Goal: Contribute content: Add original content to the website for others to see

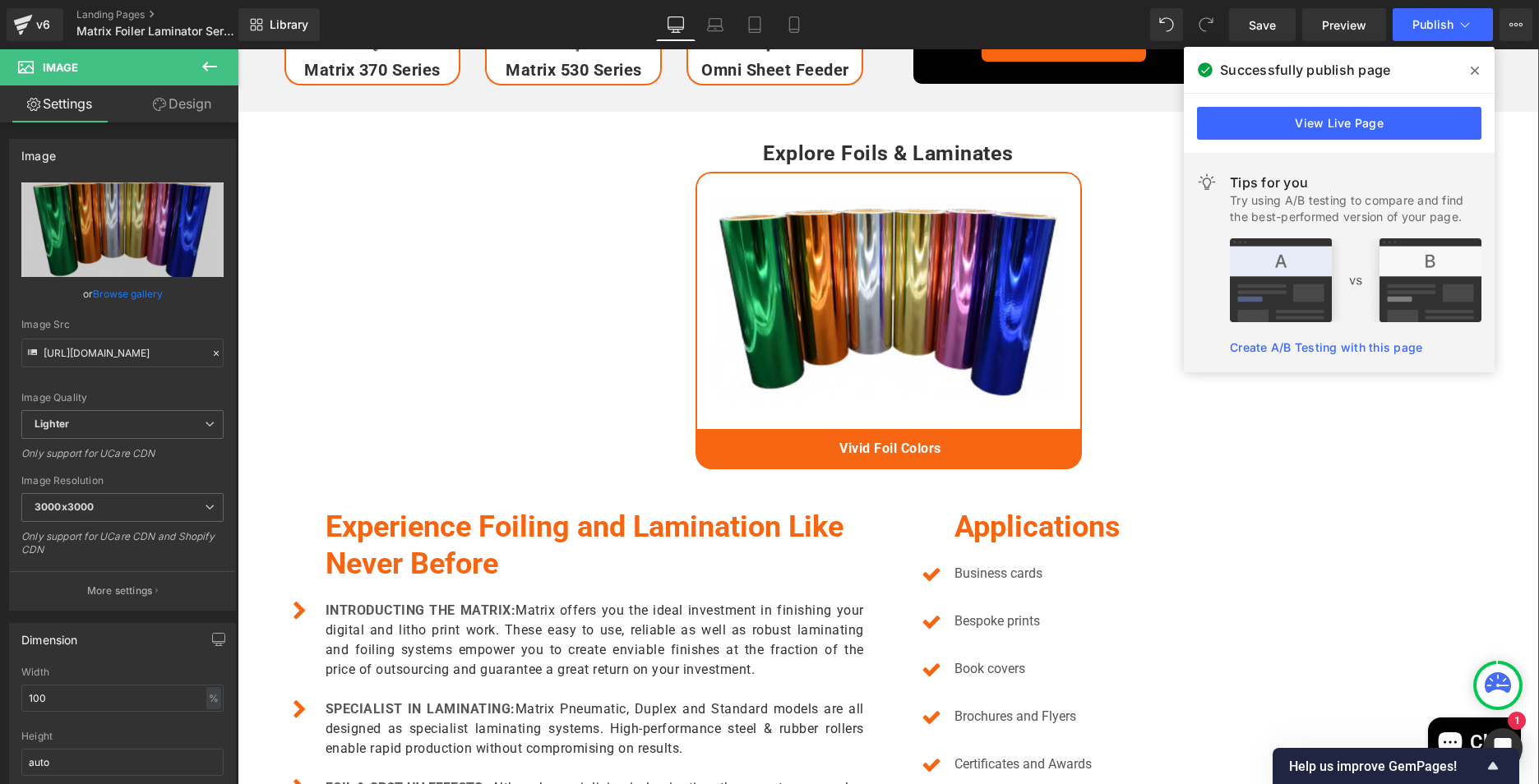
scroll to position [411, 0]
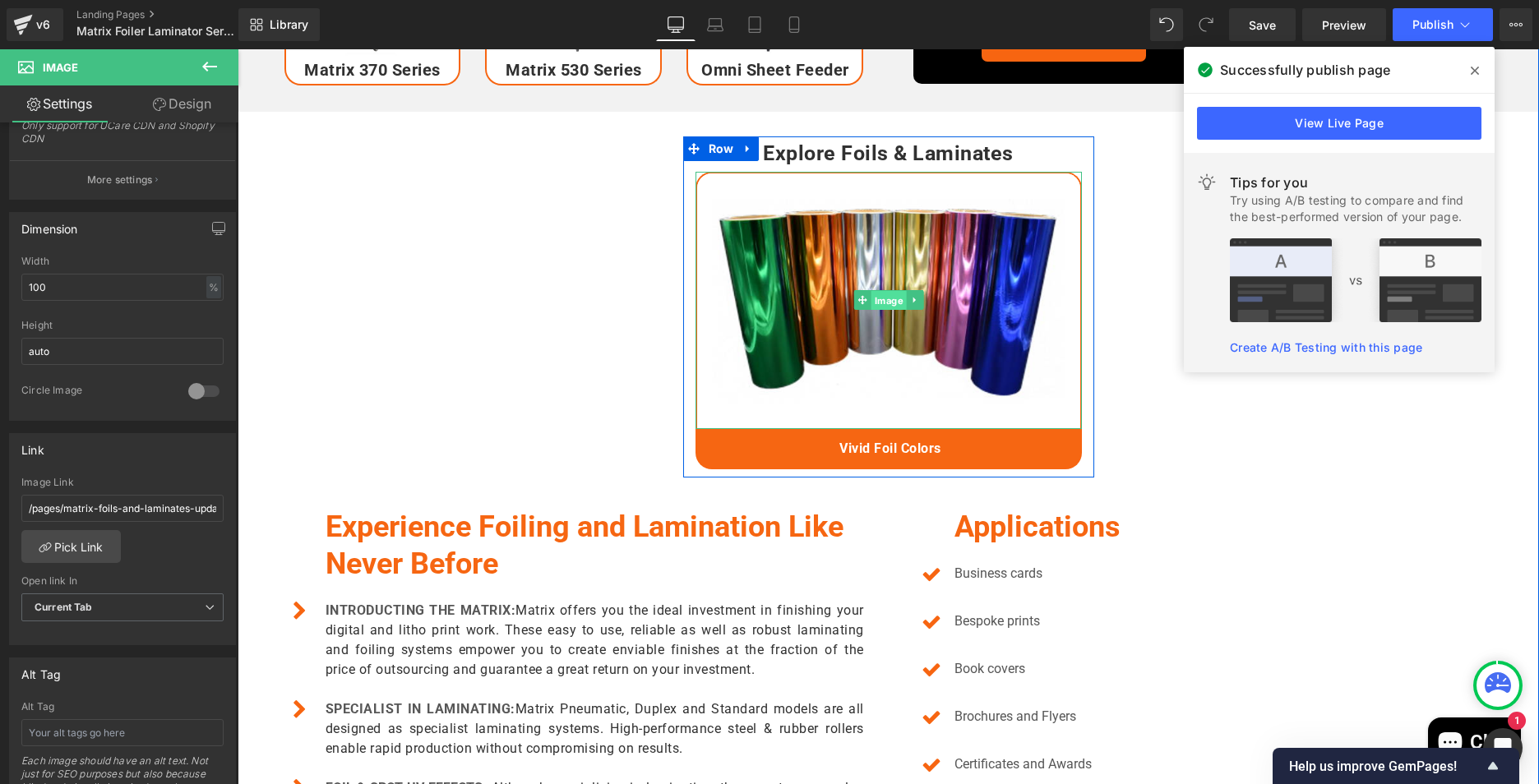
click at [882, 293] on span "Image" at bounding box center [888, 301] width 36 height 20
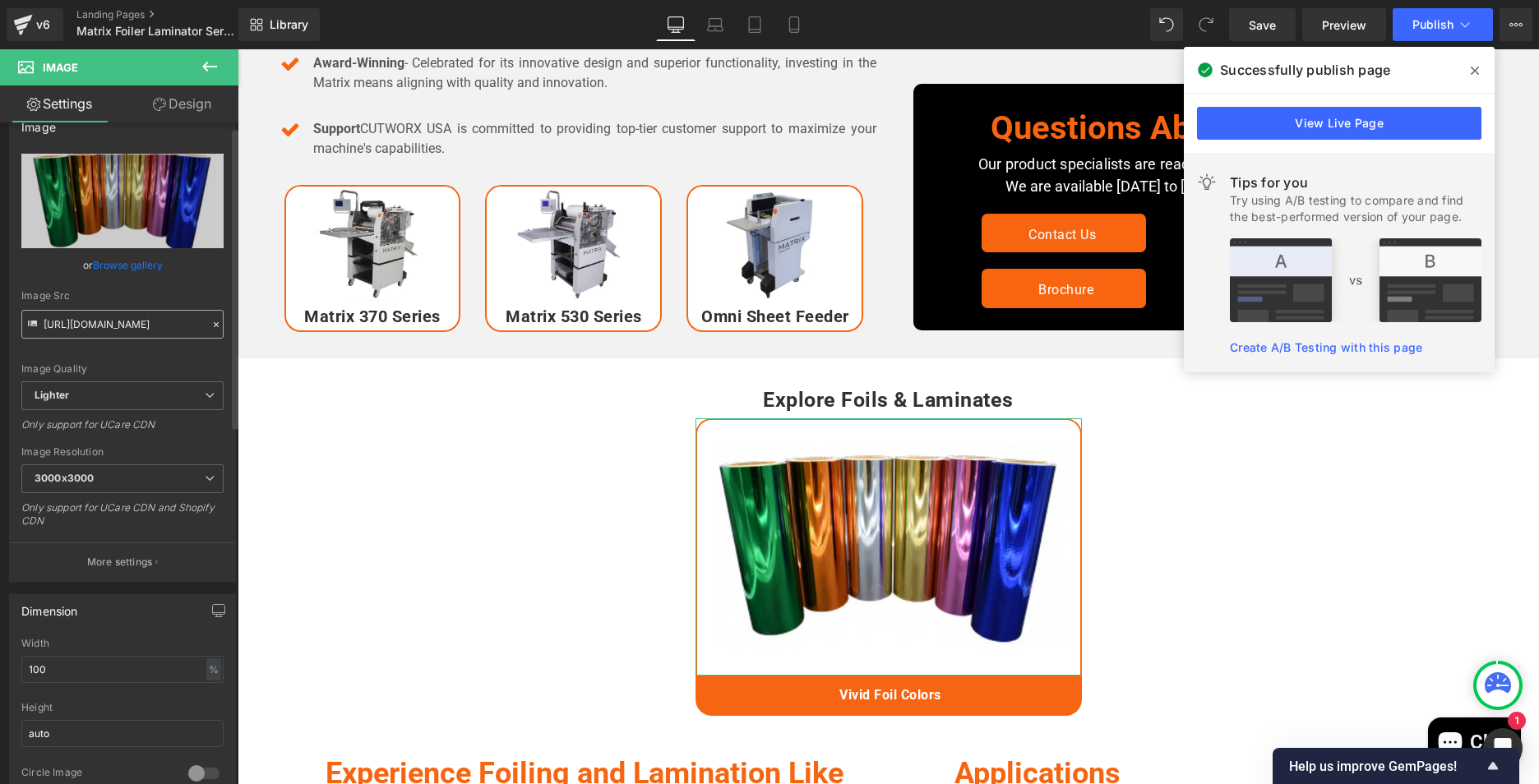
scroll to position [0, 0]
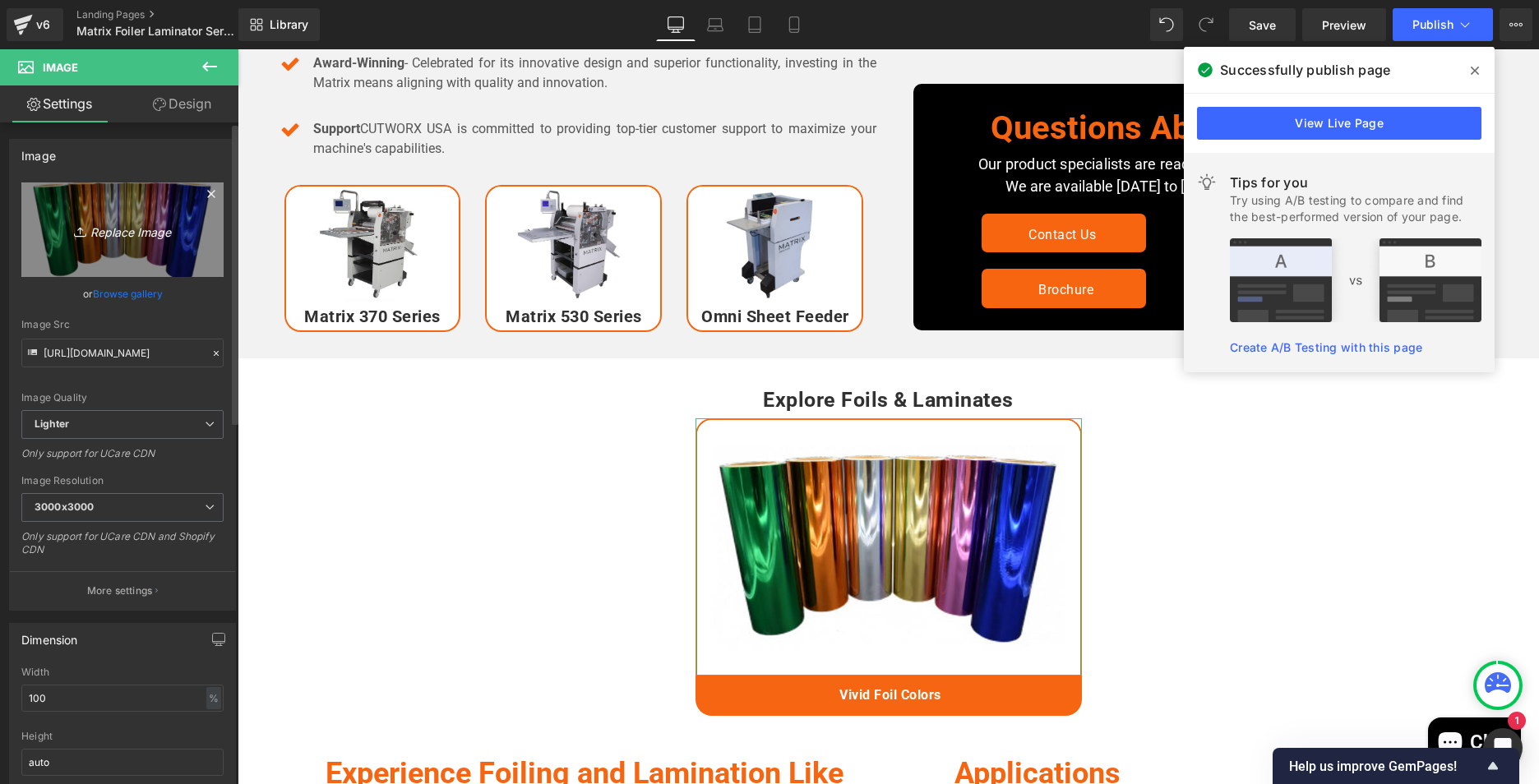
click at [136, 228] on icon "Replace Image" at bounding box center [122, 229] width 132 height 21
click at [114, 224] on icon "Replace Image" at bounding box center [122, 229] width 132 height 21
type input "C:\fakepath\IMG_2202.jpeg"
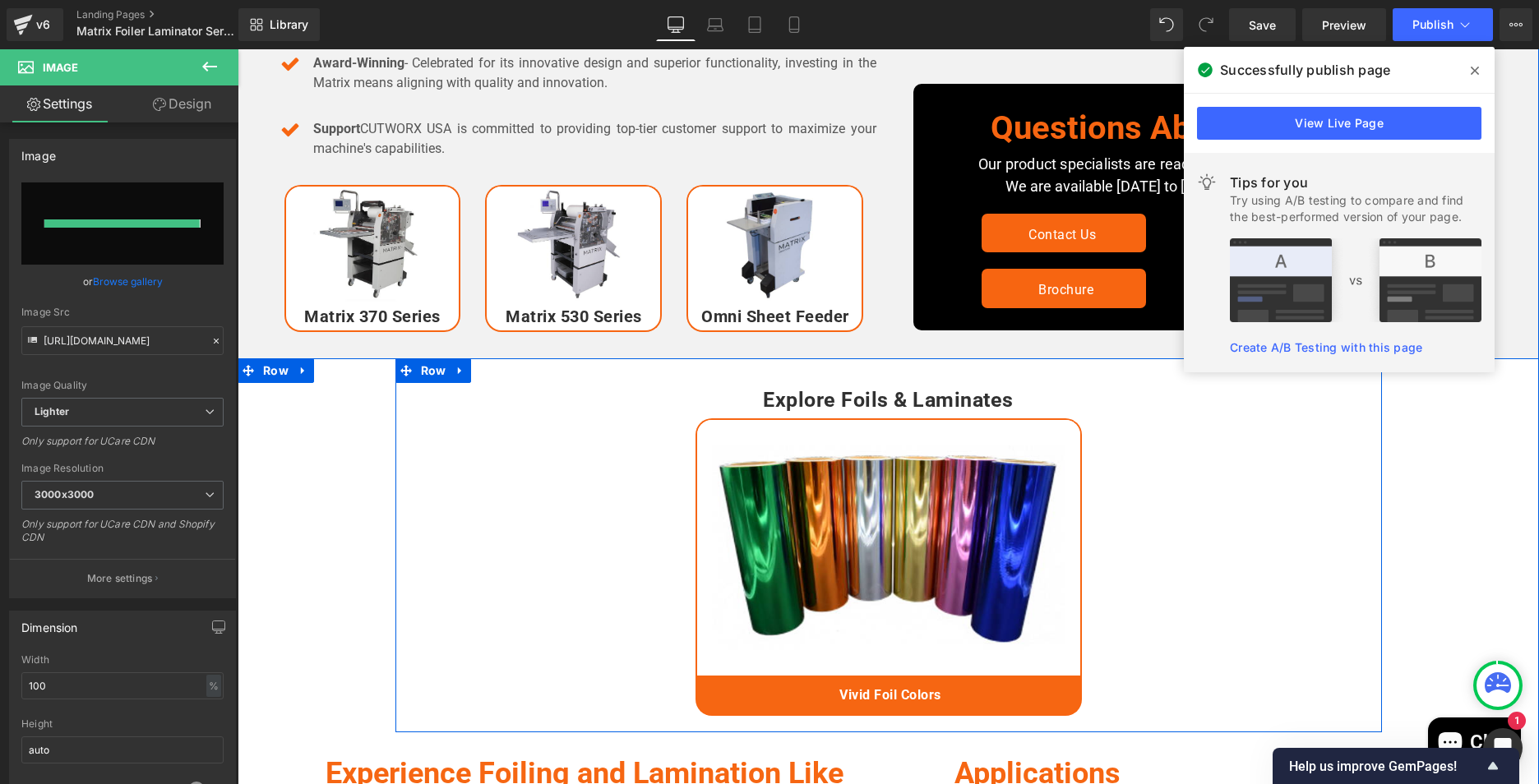
type input "[URL][DOMAIN_NAME]"
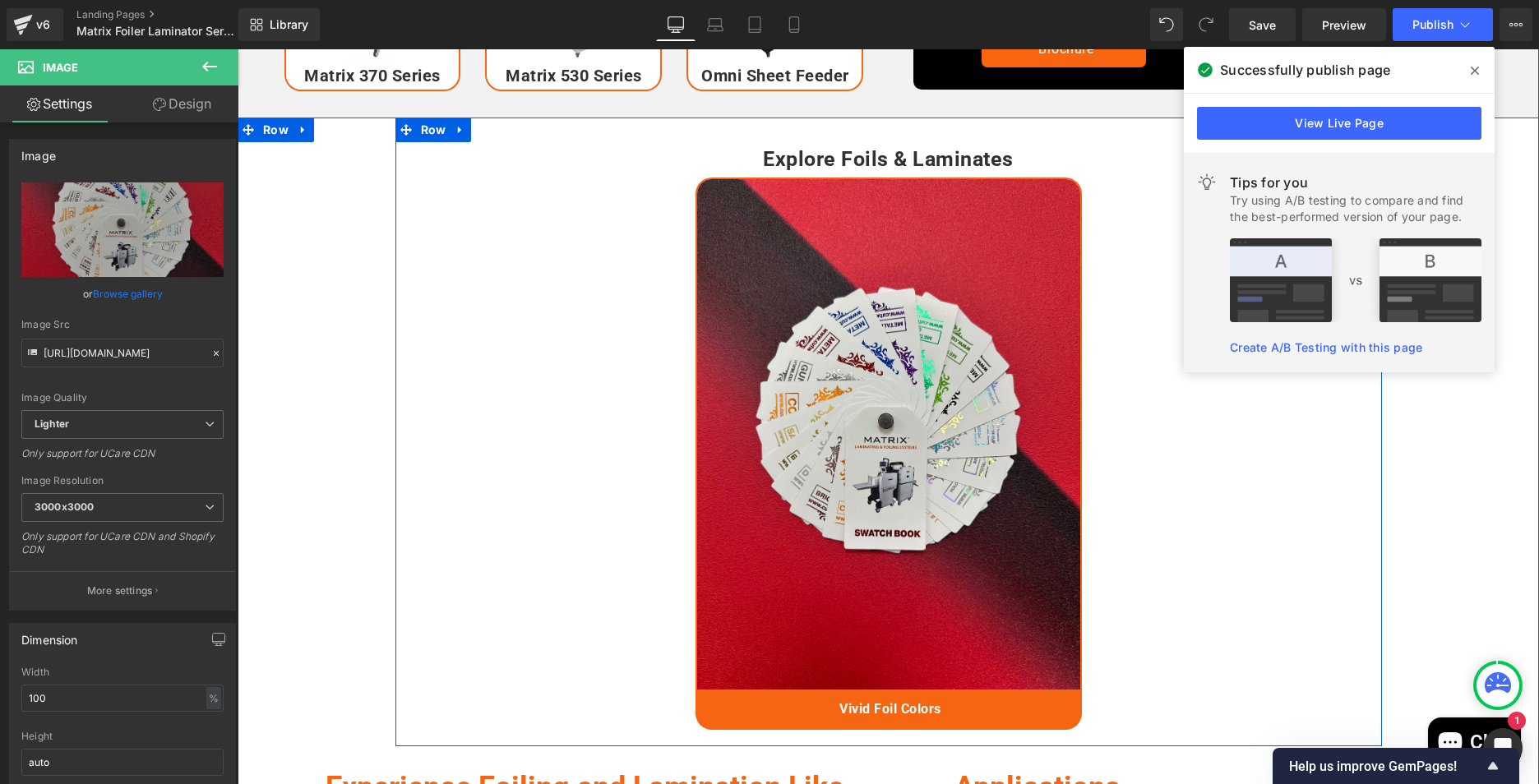
scroll to position [1397, 0]
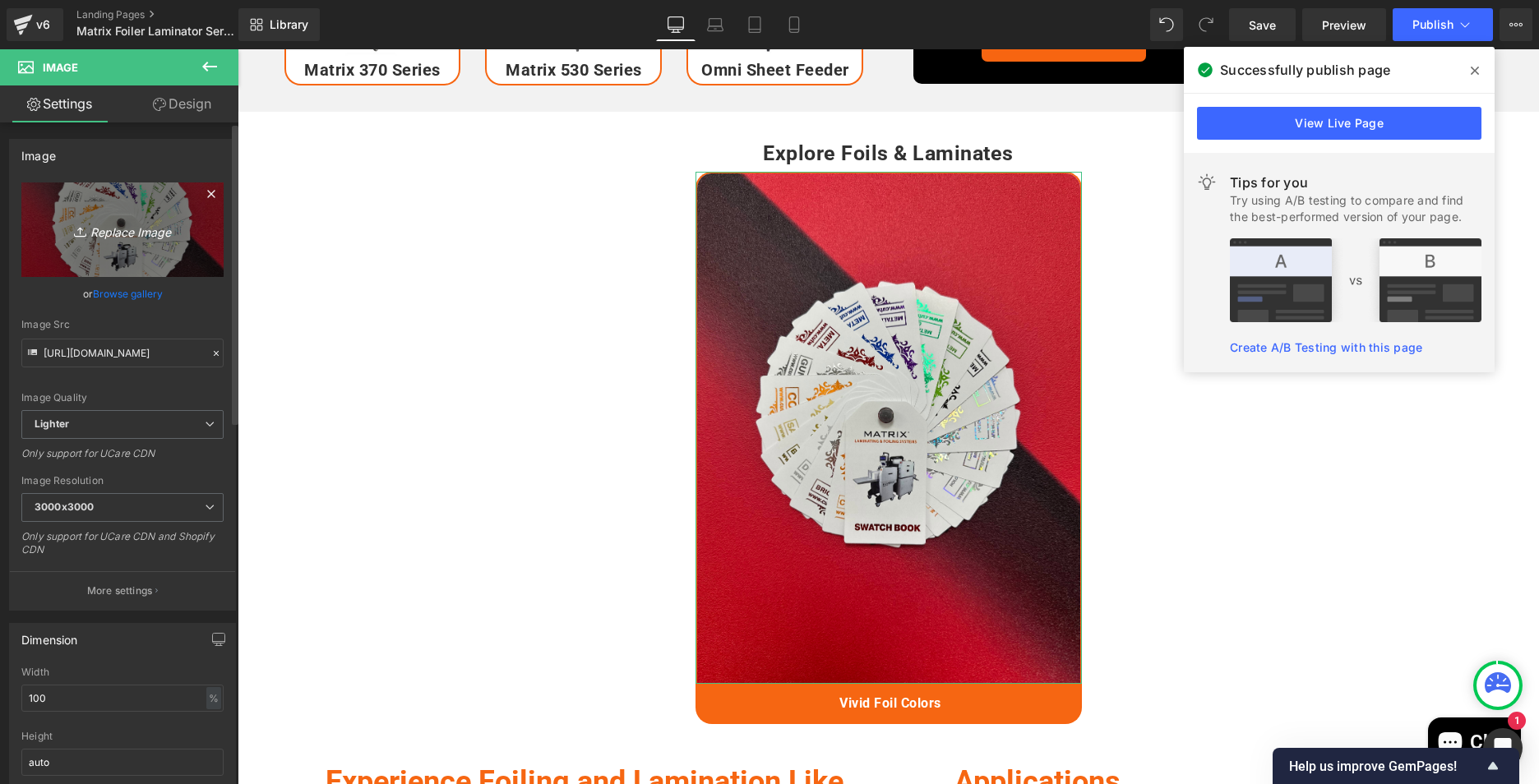
click at [133, 231] on icon "Replace Image" at bounding box center [122, 229] width 132 height 21
type input "C:\fakepath\IMG_2198.jpeg"
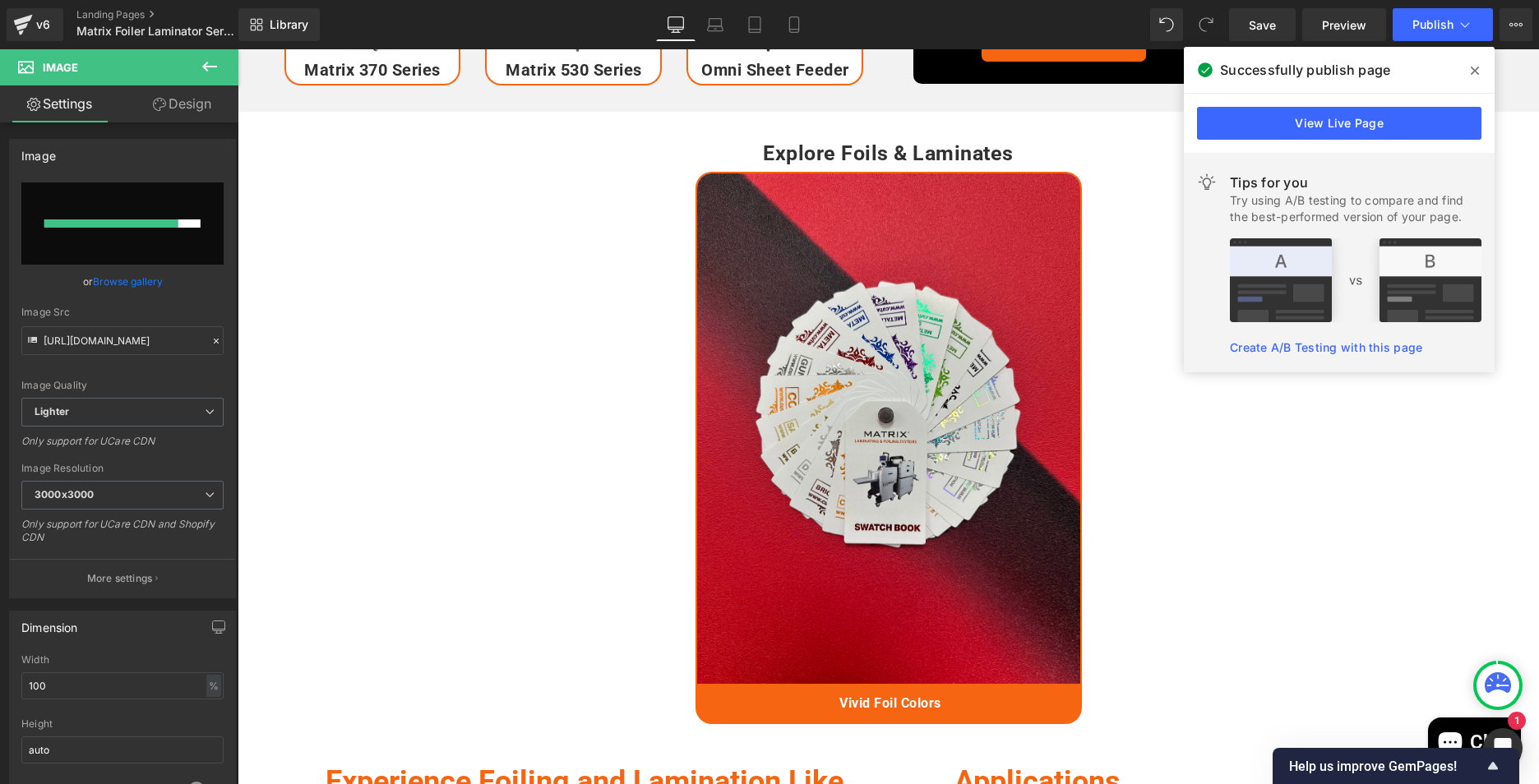
click at [1477, 72] on icon at bounding box center [1475, 70] width 8 height 8
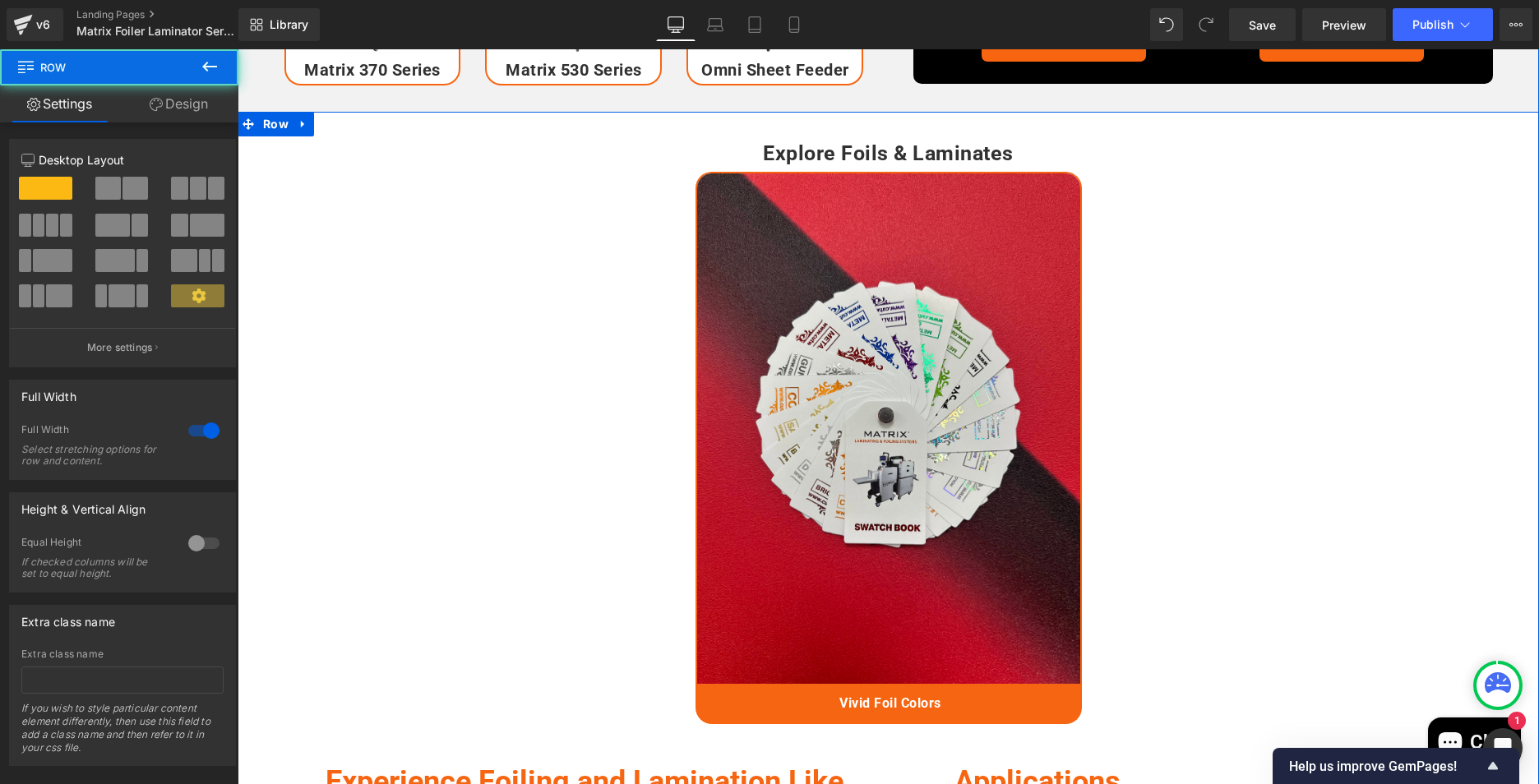
click at [165, 101] on link "Design" at bounding box center [179, 103] width 120 height 37
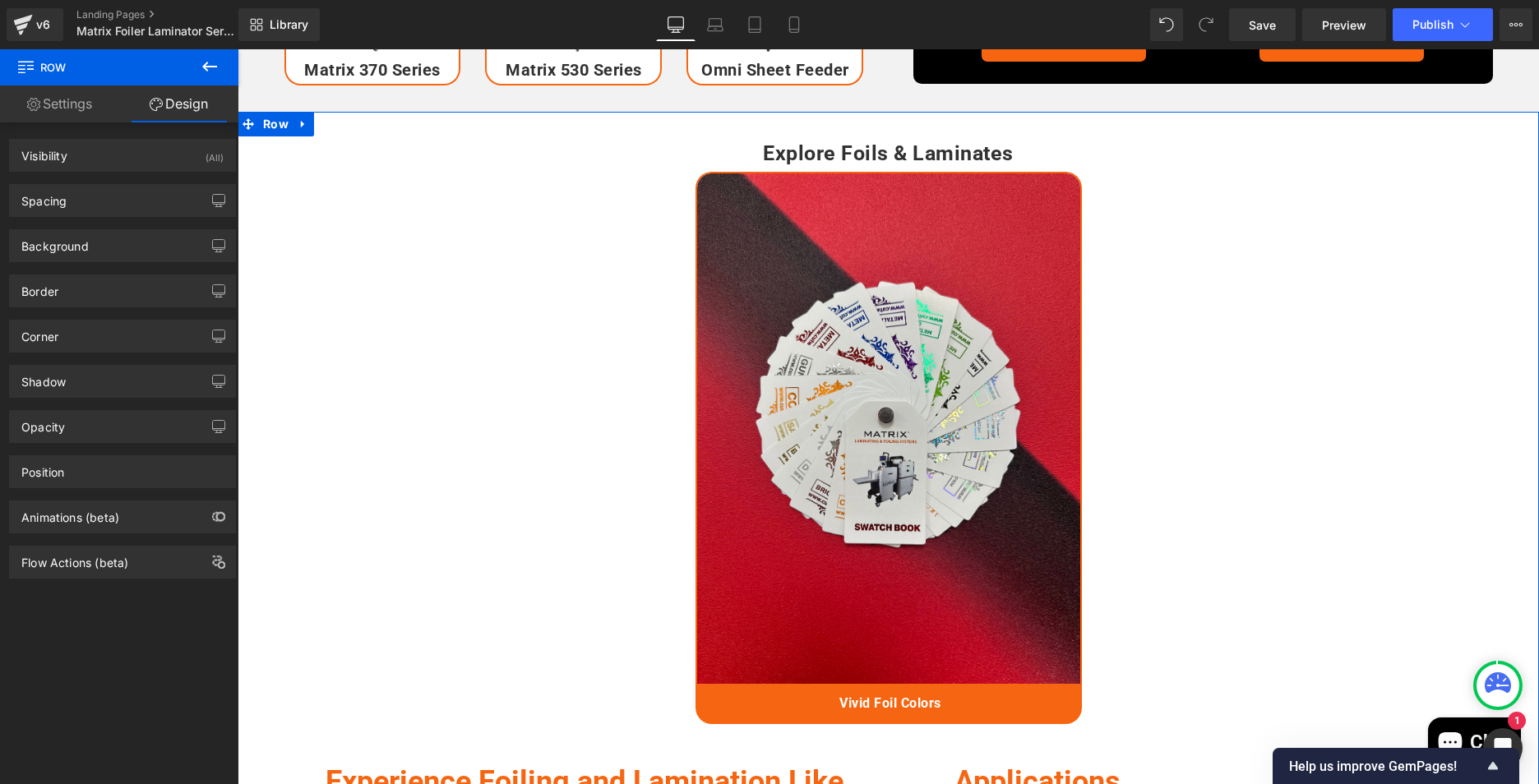
click at [61, 92] on link "Settings" at bounding box center [59, 103] width 120 height 37
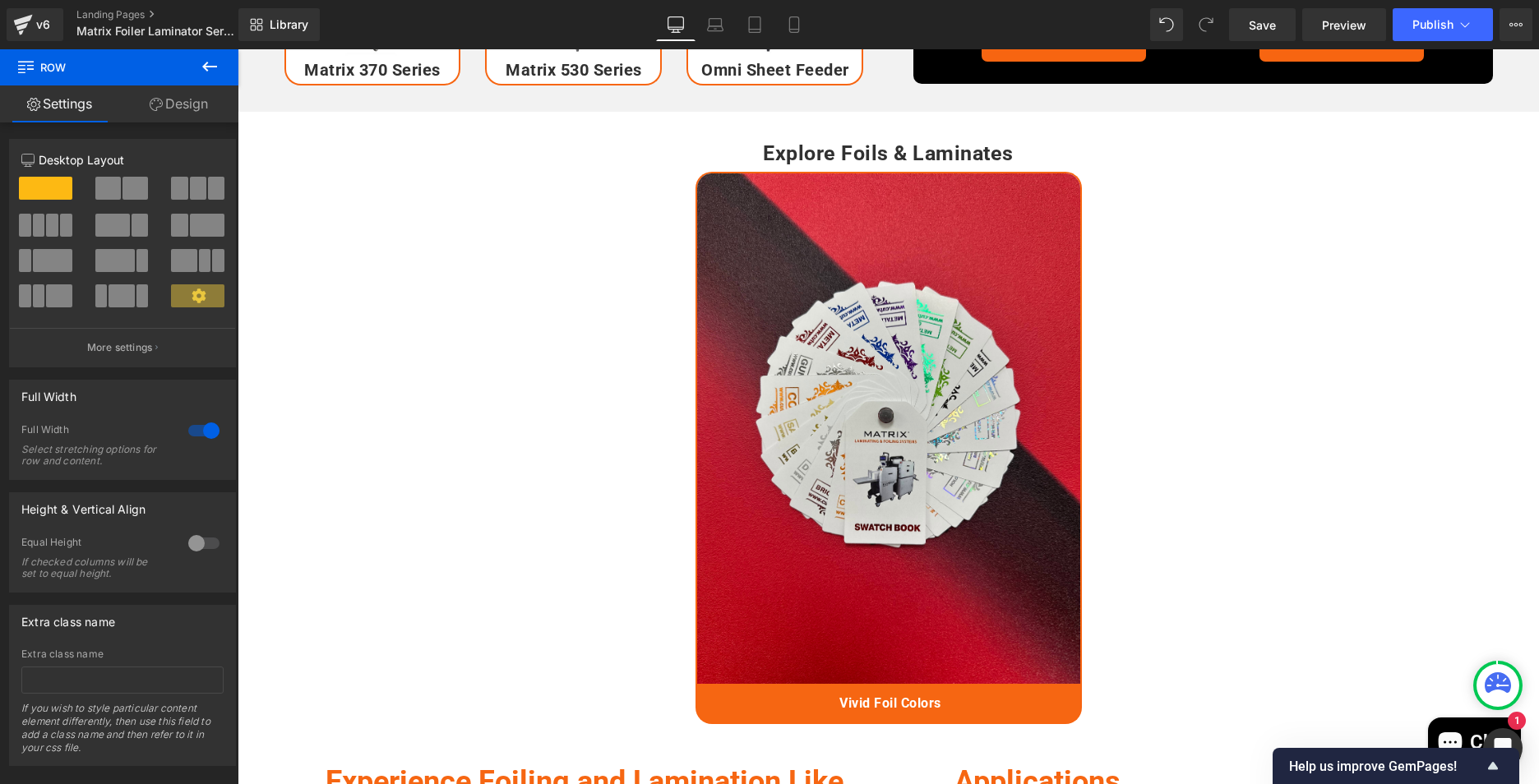
click at [207, 60] on icon at bounding box center [210, 66] width 20 height 20
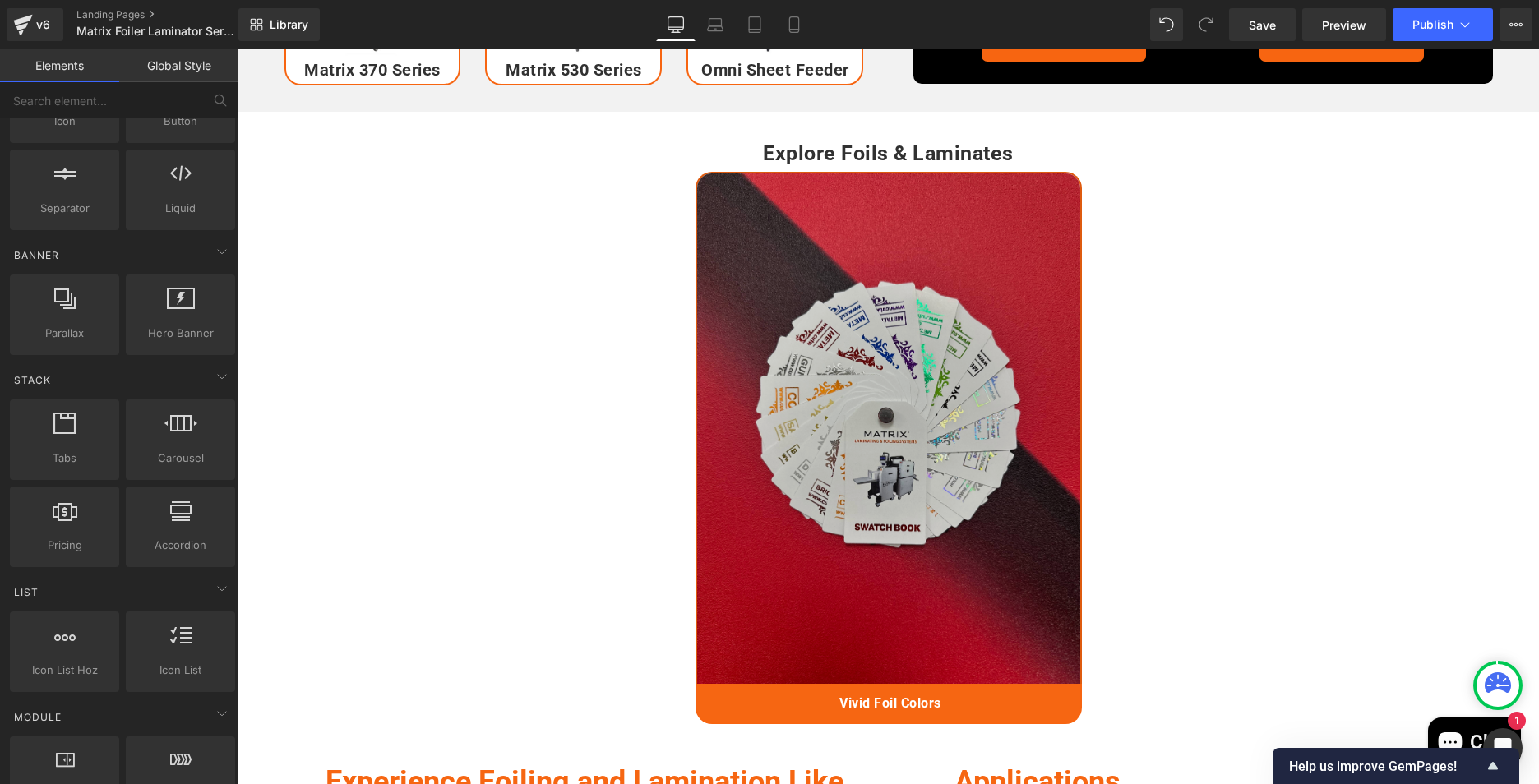
scroll to position [328, 0]
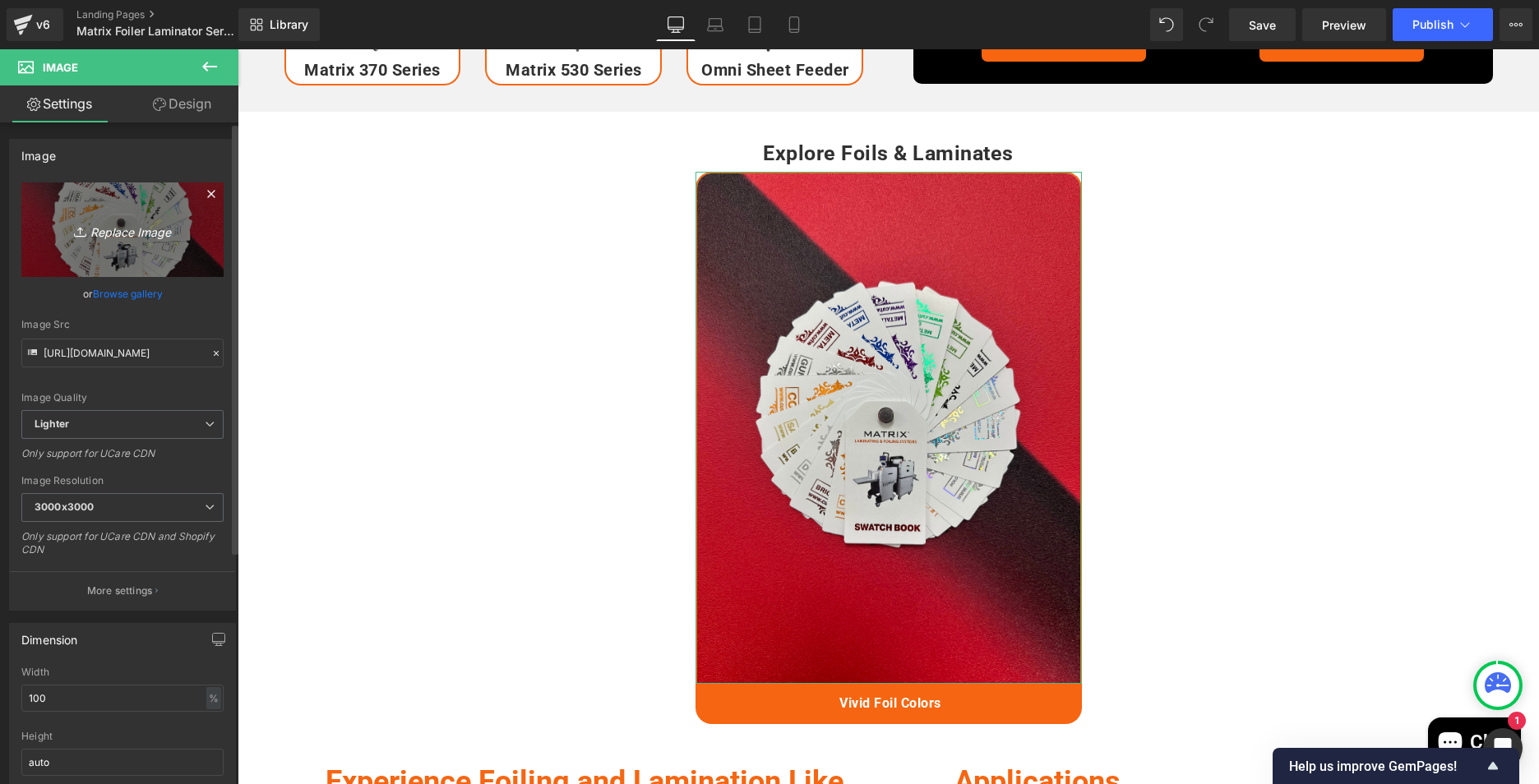
click at [136, 226] on icon "Replace Image" at bounding box center [122, 229] width 132 height 21
type input "C:\fakepath\IMG_2202.jpeg"
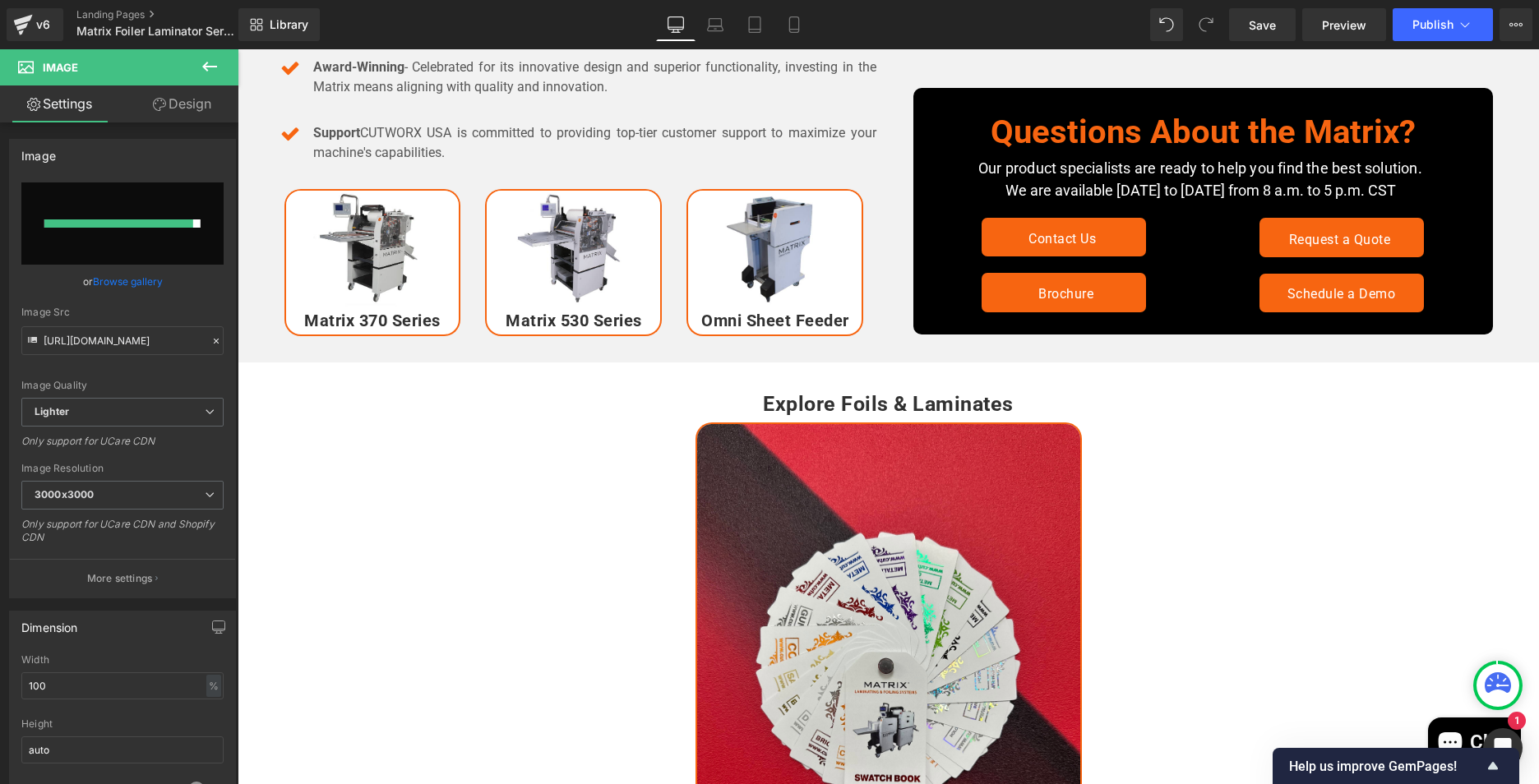
scroll to position [1069, 0]
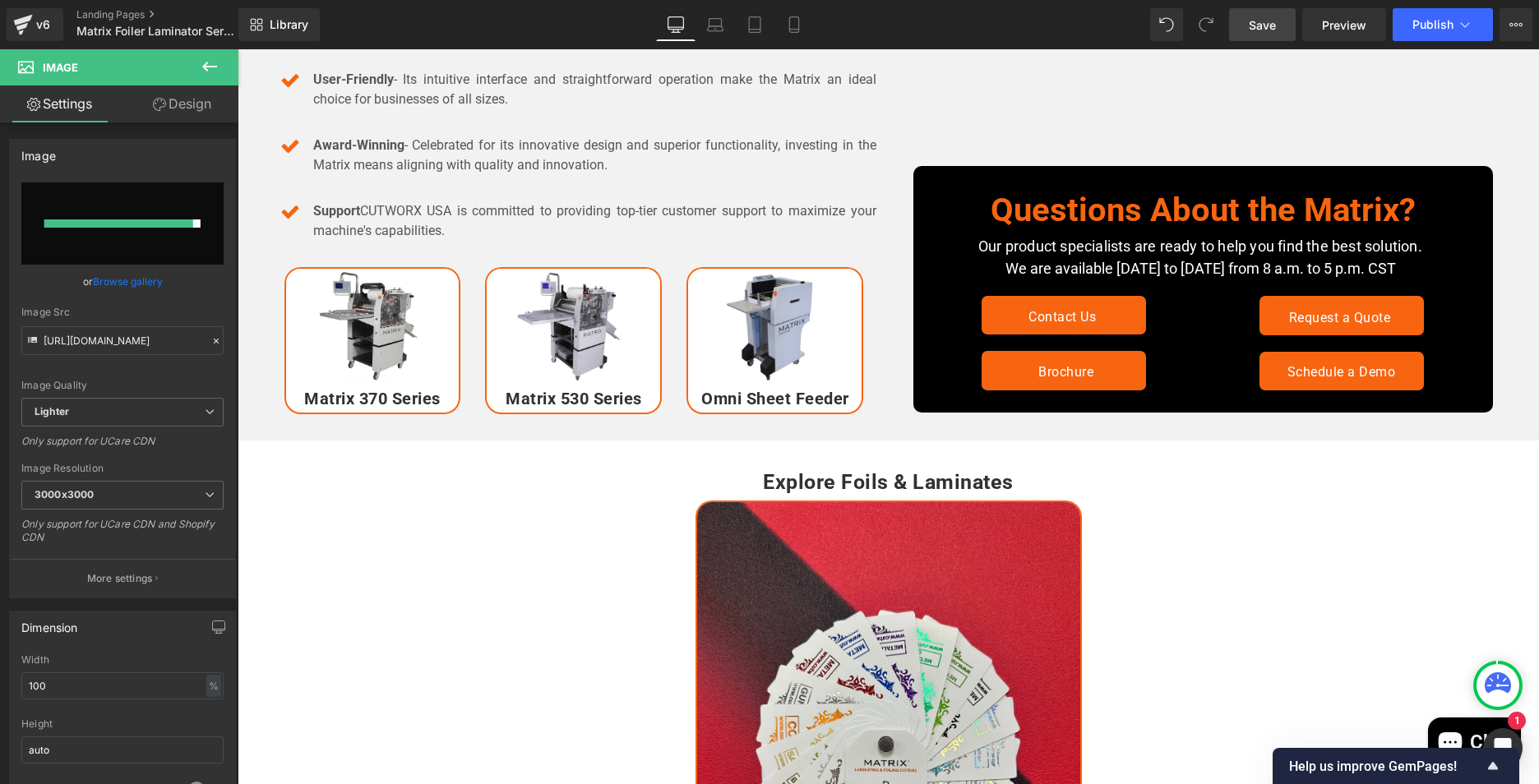
click at [1272, 22] on span "Save" at bounding box center [1262, 25] width 27 height 17
click at [1412, 19] on span "Publish" at bounding box center [1433, 24] width 42 height 13
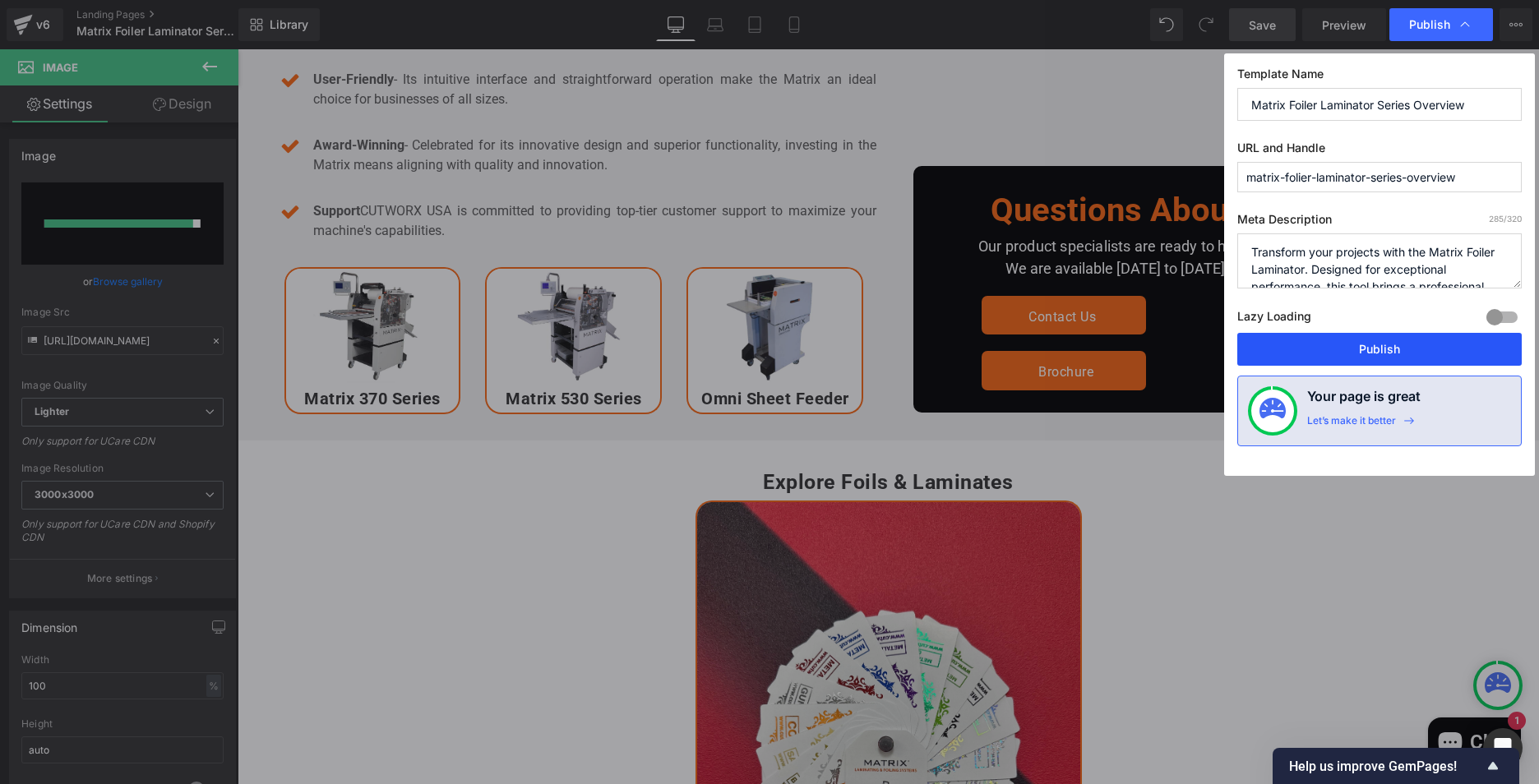
click at [1485, 341] on button "Publish" at bounding box center [1380, 349] width 285 height 33
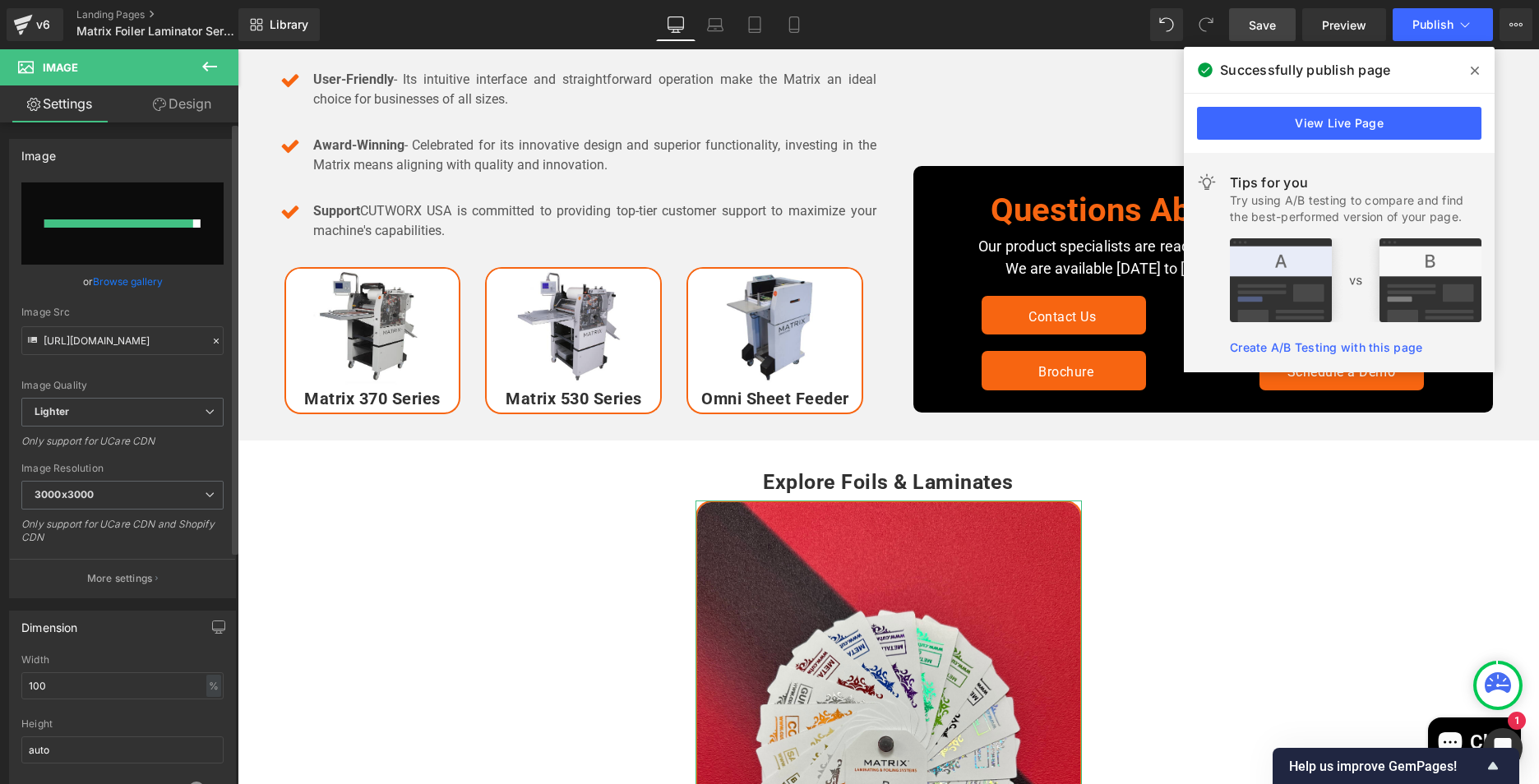
click at [150, 231] on input "file" at bounding box center [123, 223] width 202 height 82
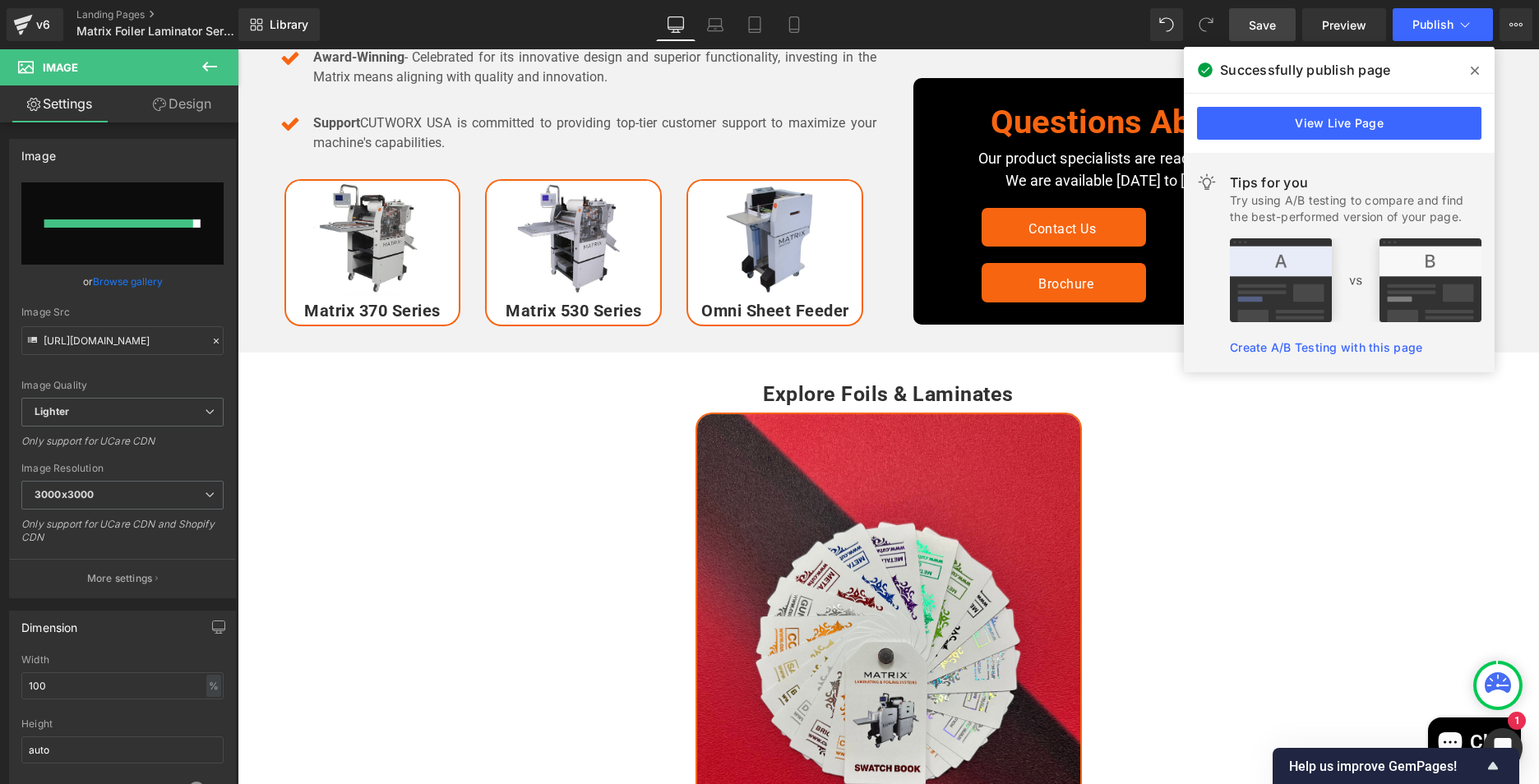
scroll to position [1151, 0]
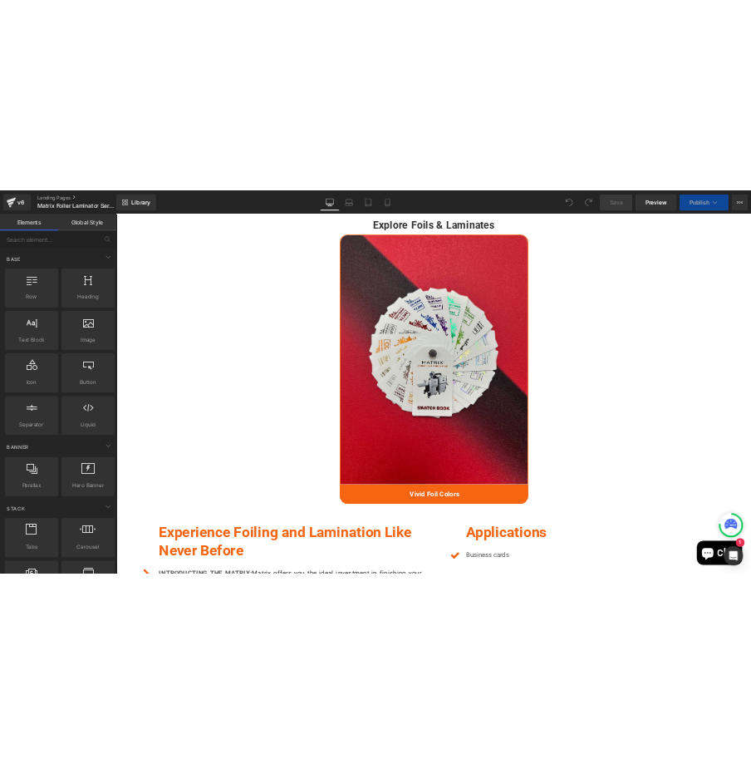
scroll to position [1496, 0]
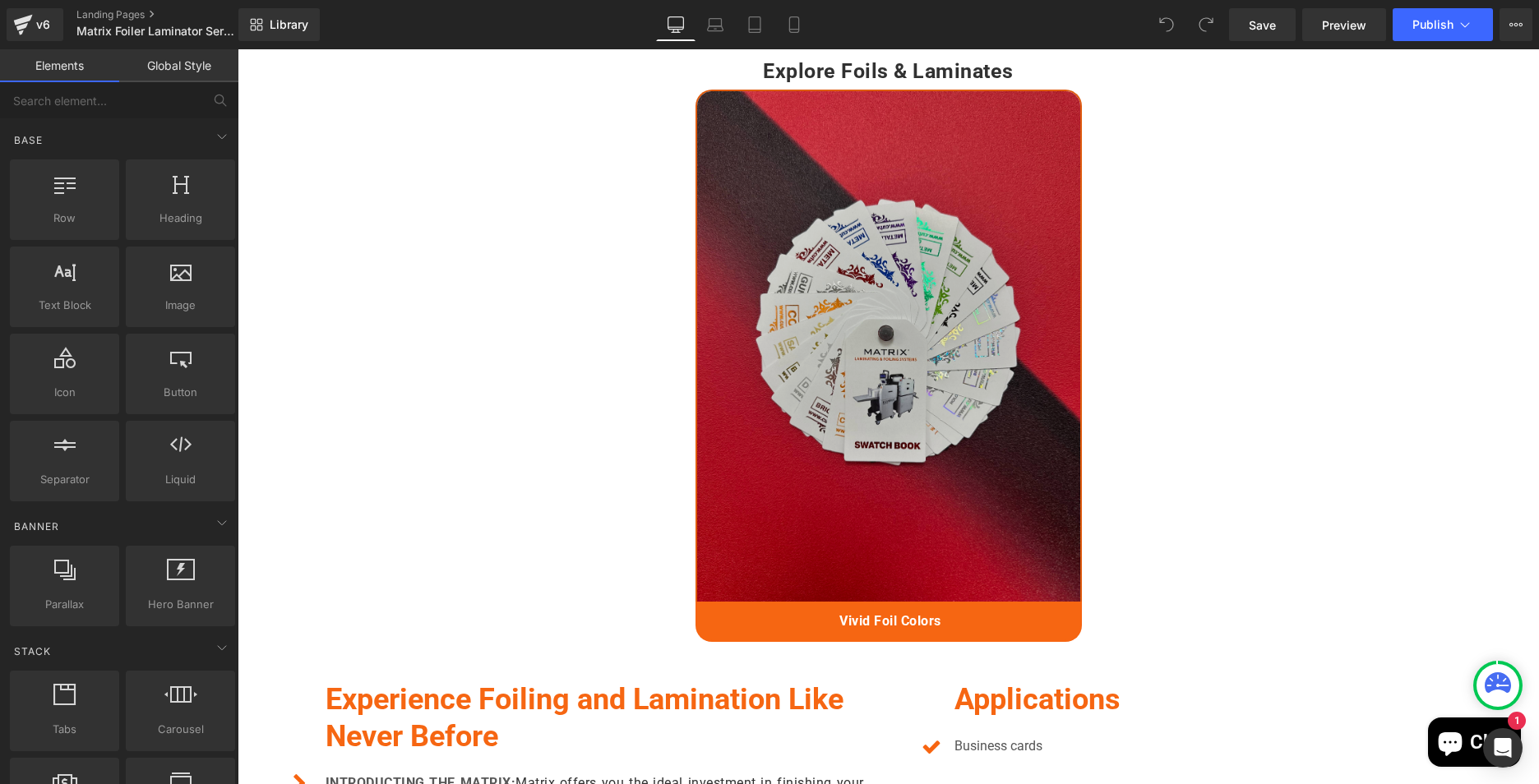
click at [908, 392] on img at bounding box center [888, 346] width 387 height 512
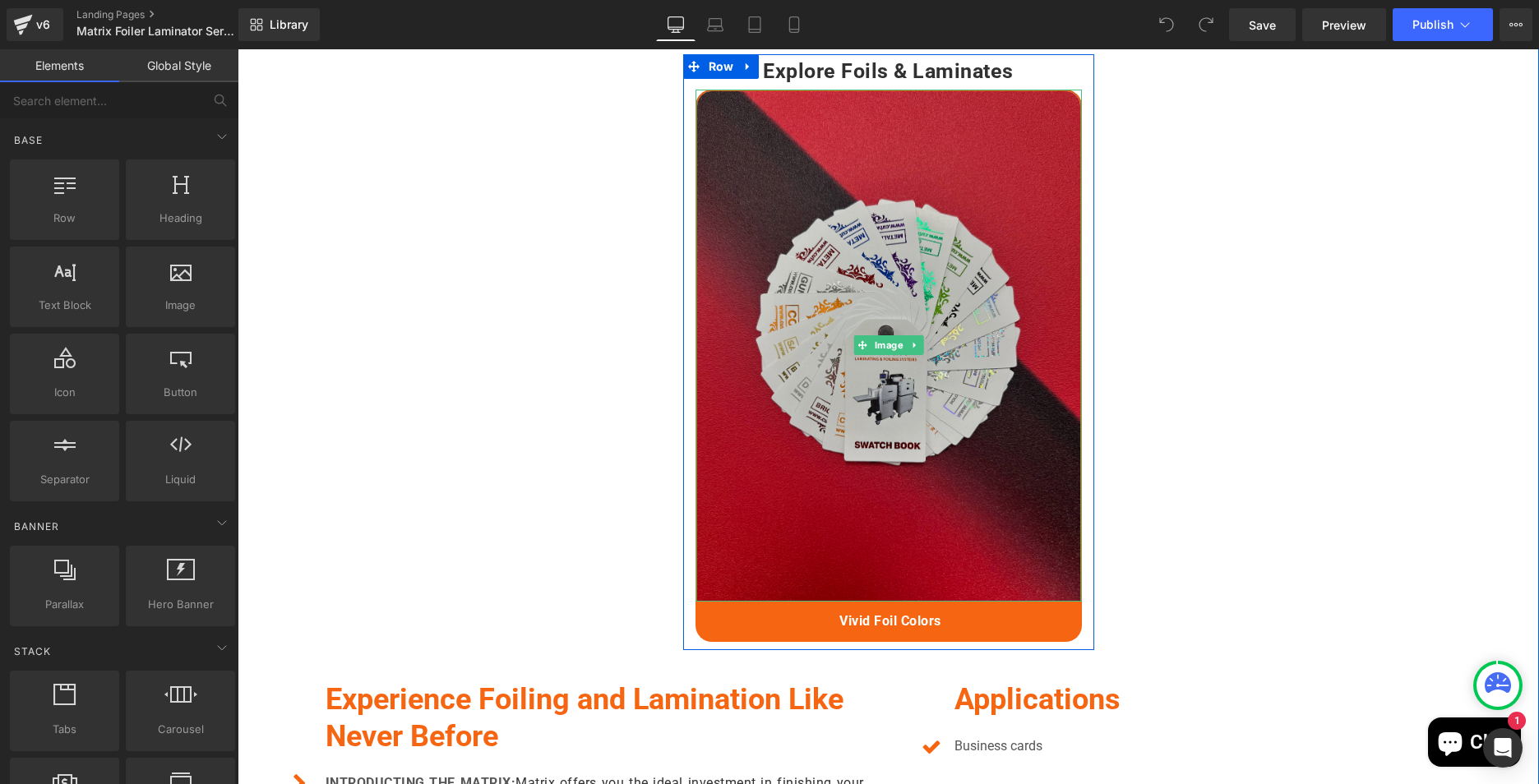
click at [908, 392] on img at bounding box center [888, 346] width 387 height 512
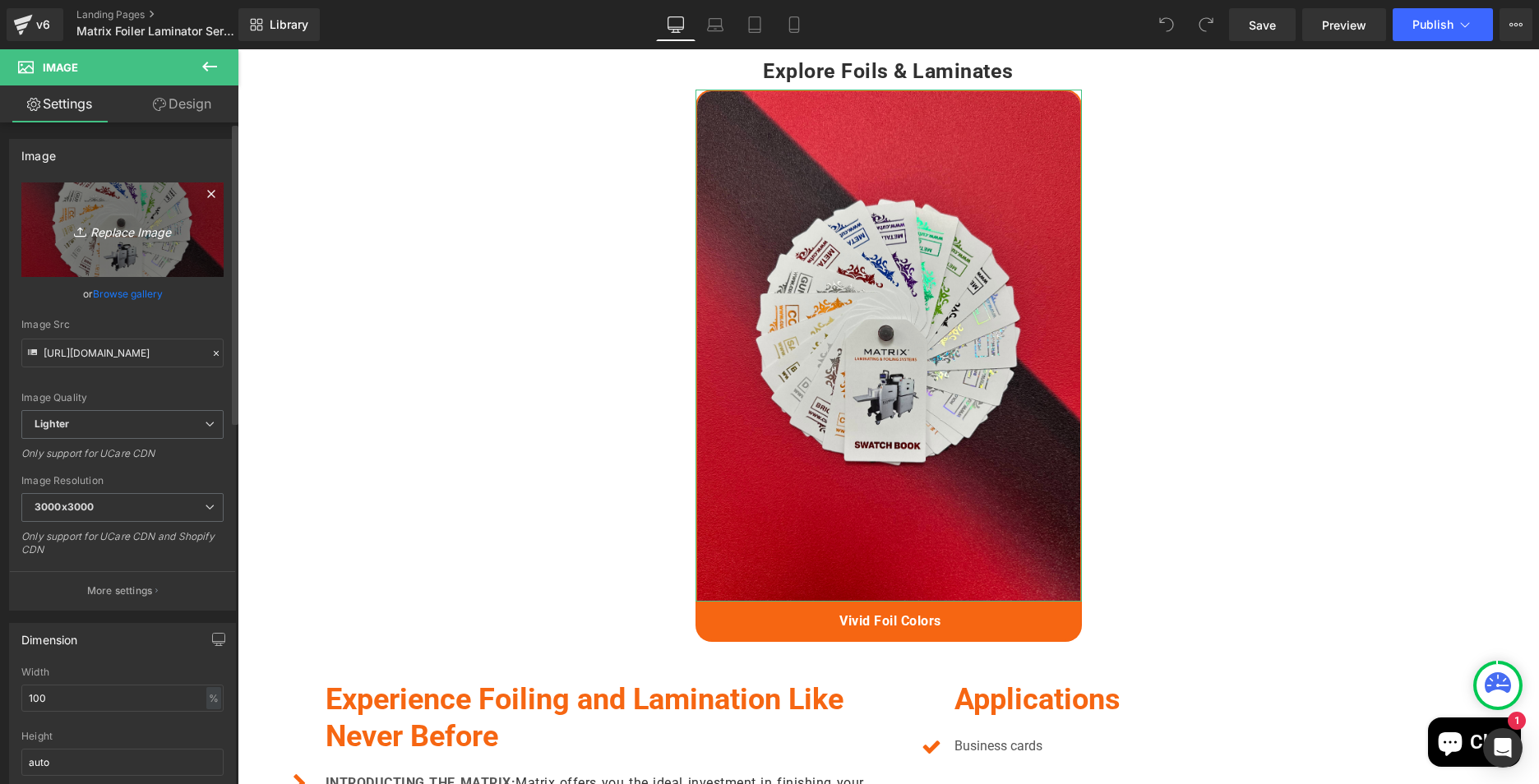
click at [131, 233] on icon "Replace Image" at bounding box center [122, 229] width 132 height 21
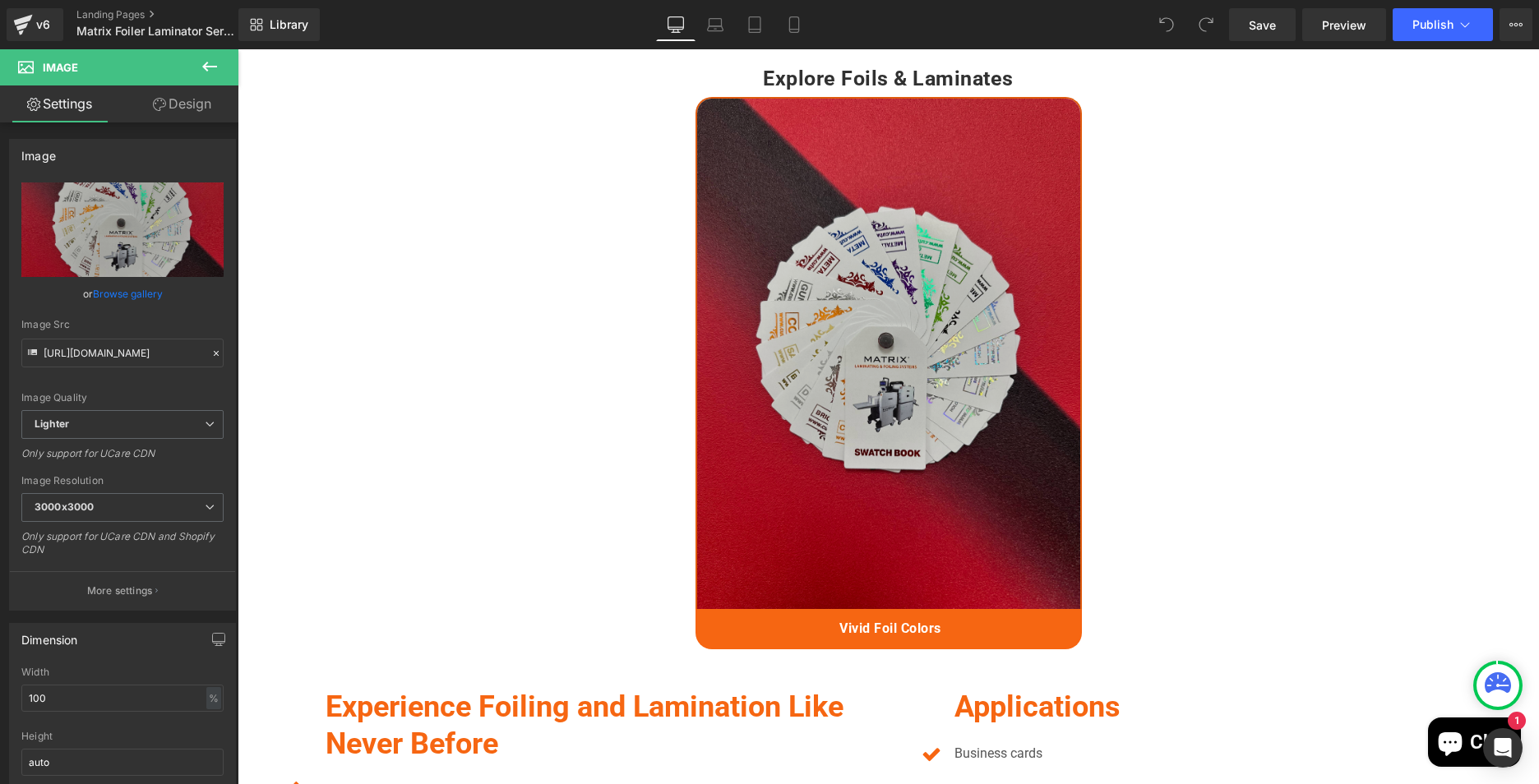
scroll to position [1470, 0]
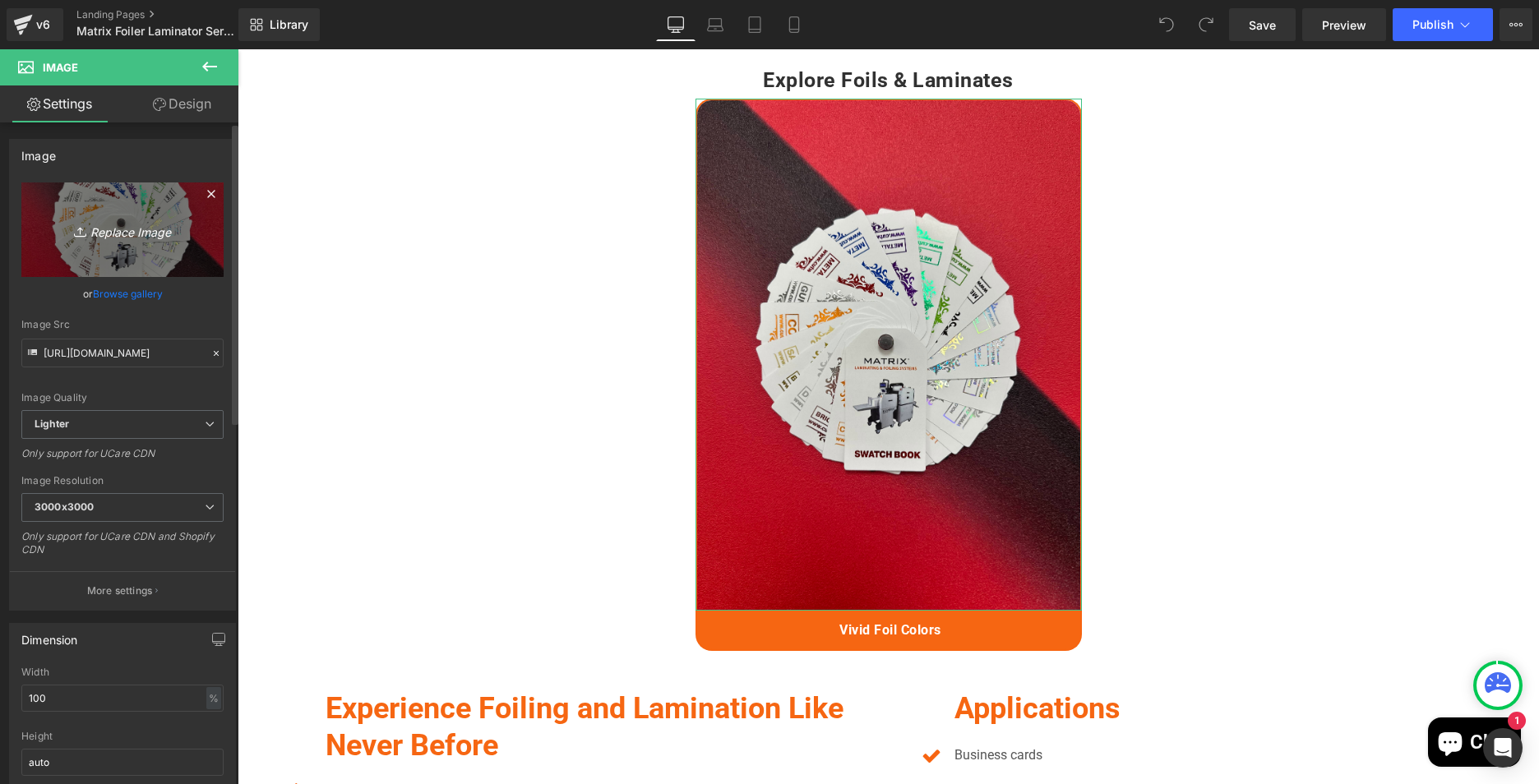
click at [143, 232] on icon "Replace Image" at bounding box center [122, 229] width 132 height 21
type input "C:\fakepath\IMG_2198.jpeg"
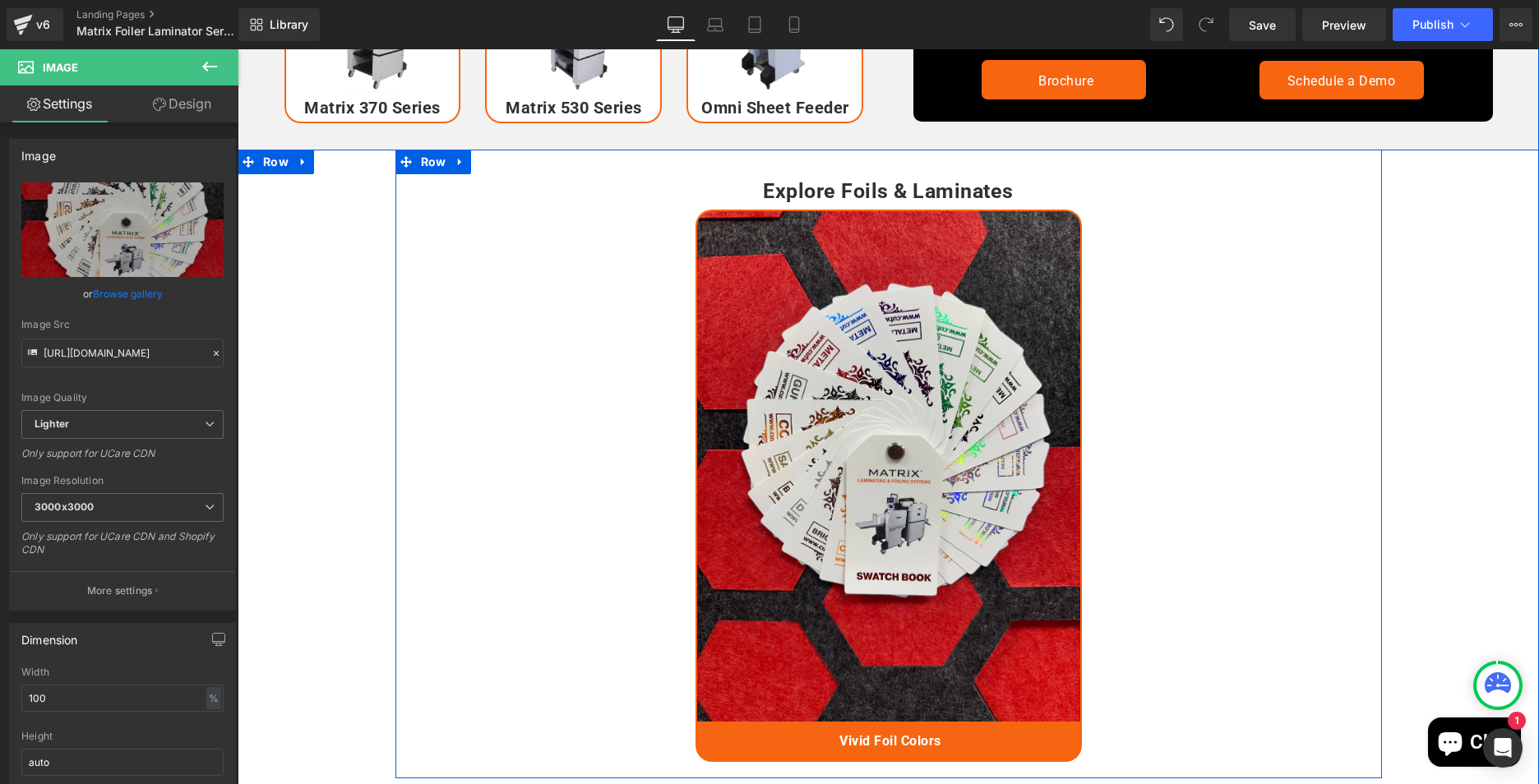
scroll to position [1388, 0]
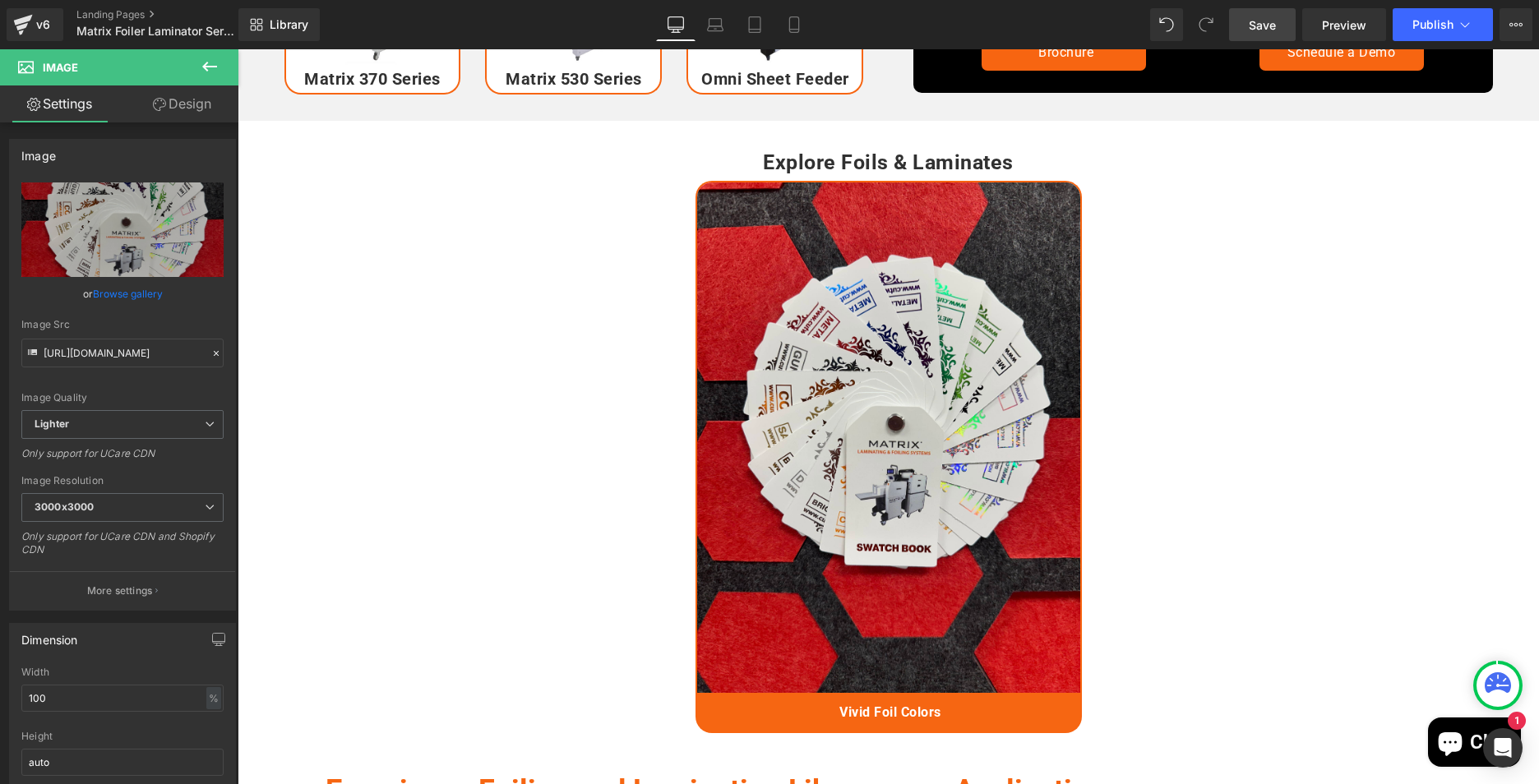
click at [1274, 24] on span "Save" at bounding box center [1262, 25] width 27 height 17
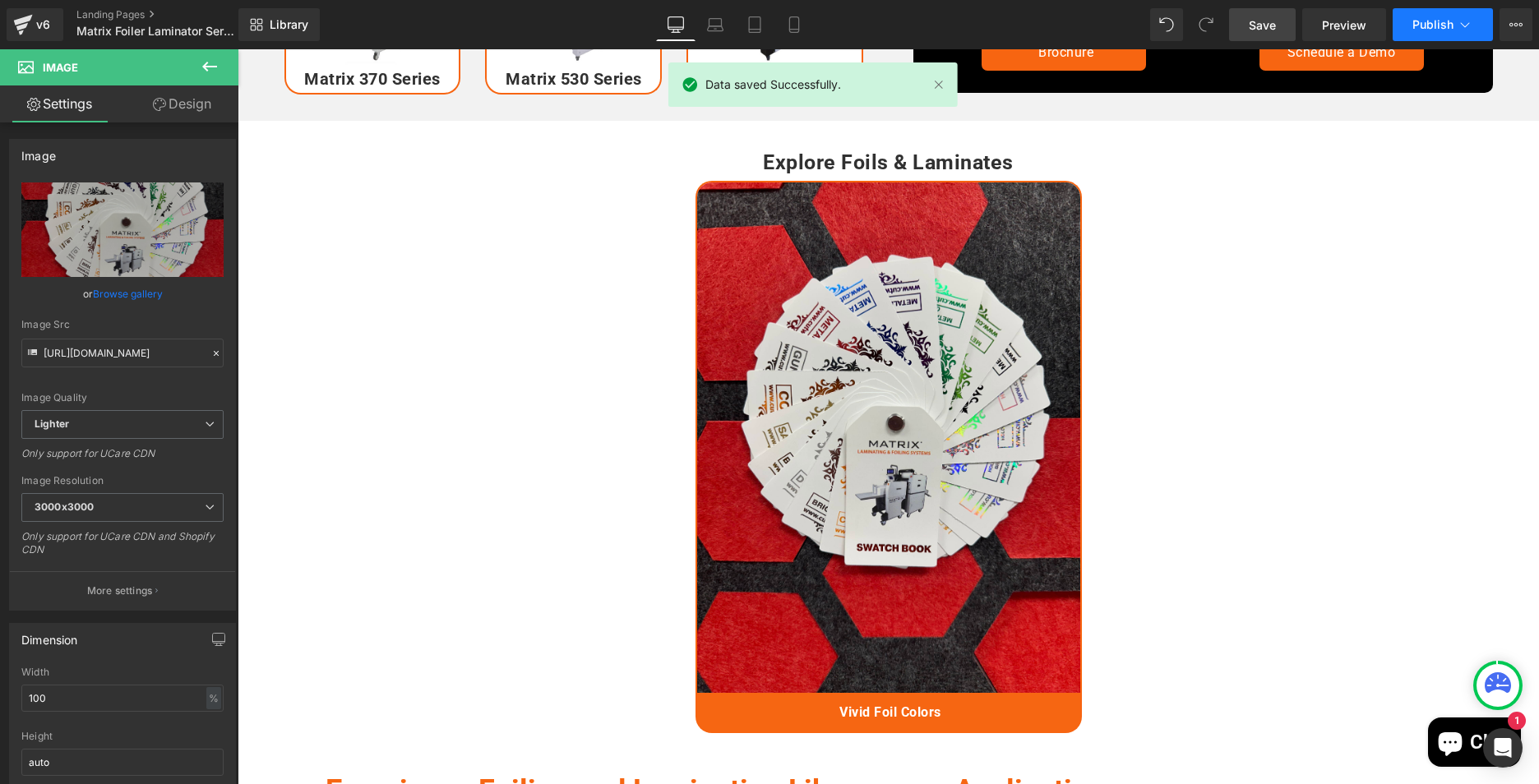
click at [1426, 20] on span "Publish" at bounding box center [1433, 24] width 42 height 13
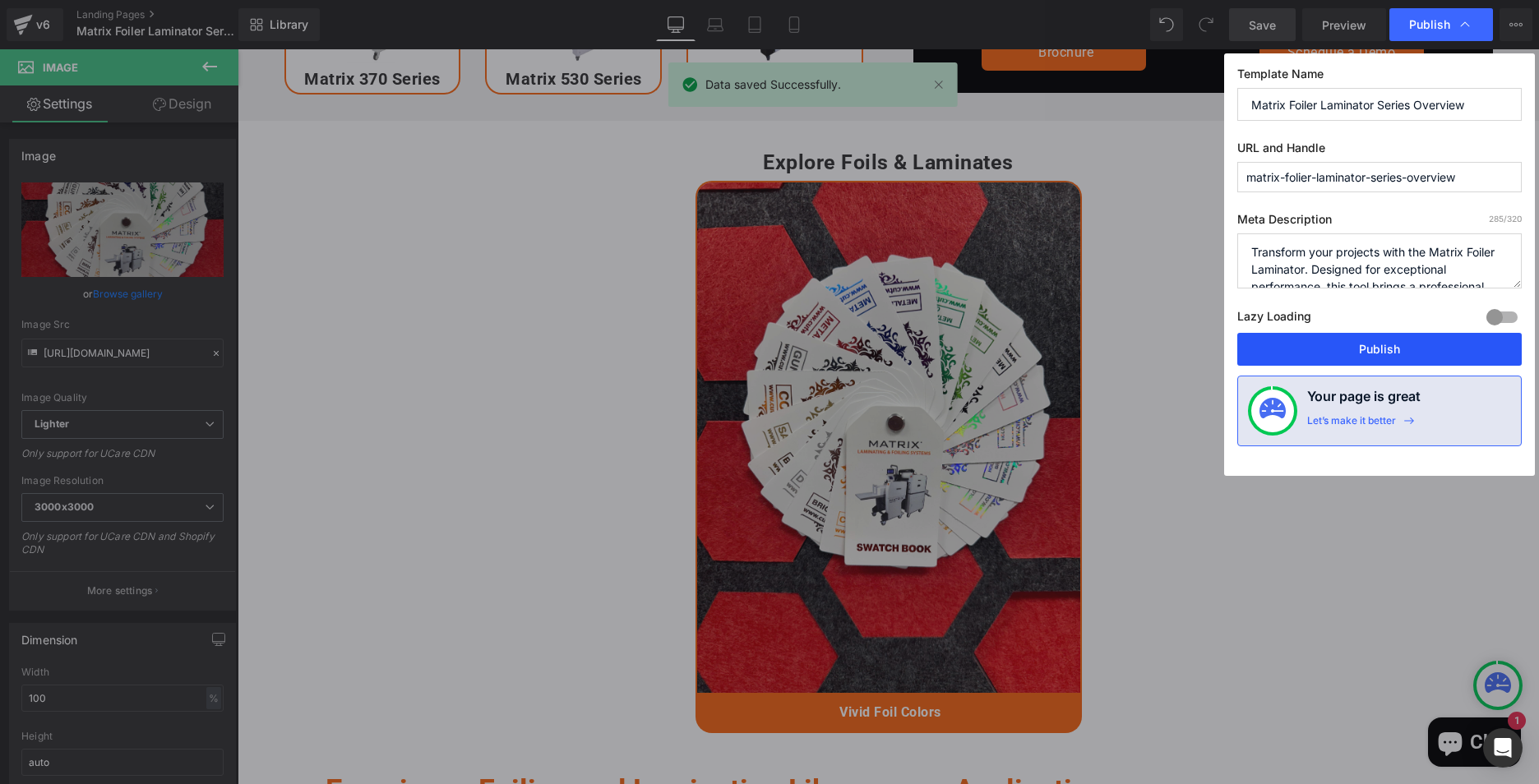
click at [1392, 350] on button "Publish" at bounding box center [1380, 349] width 285 height 33
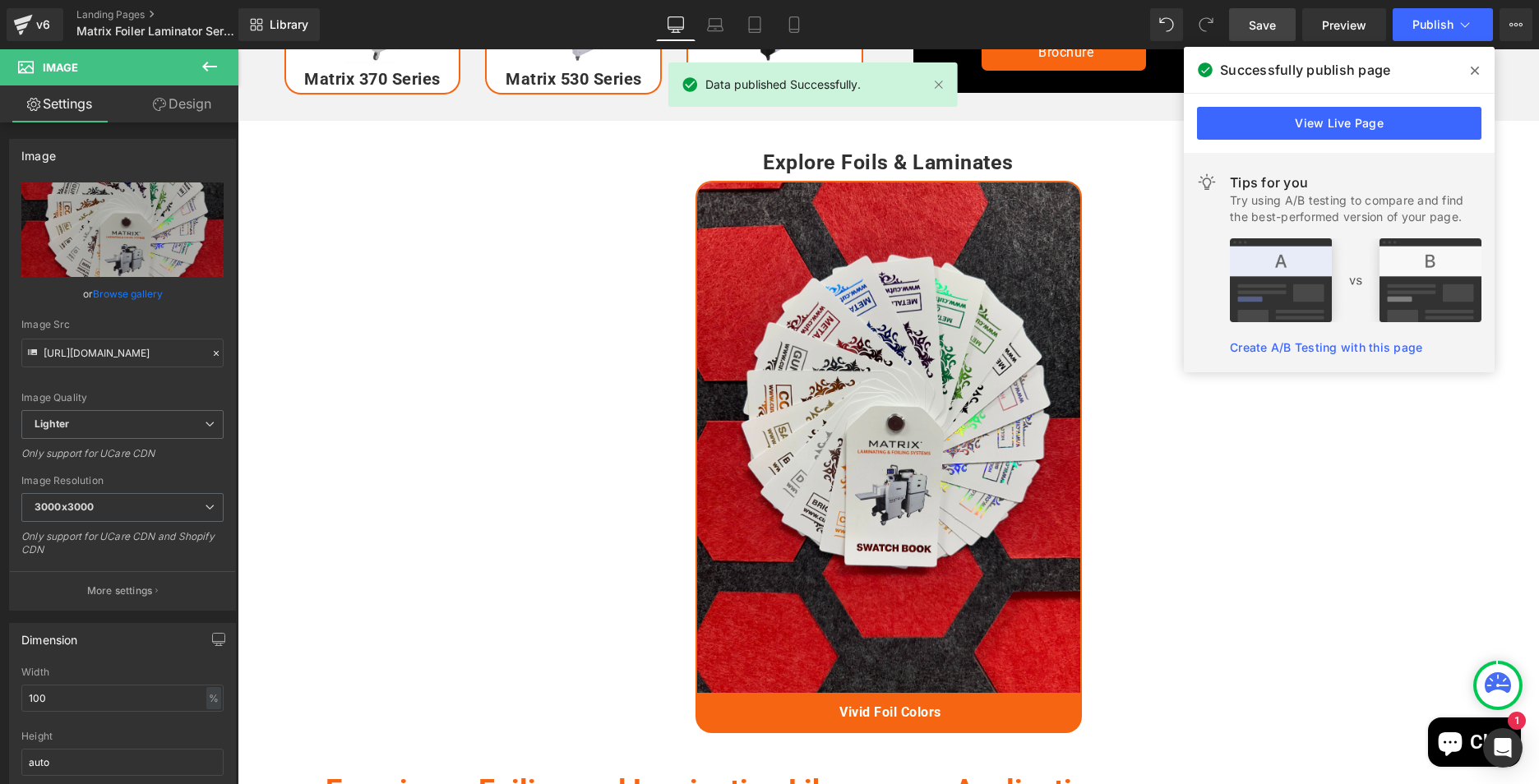
click at [1476, 69] on icon at bounding box center [1475, 70] width 8 height 8
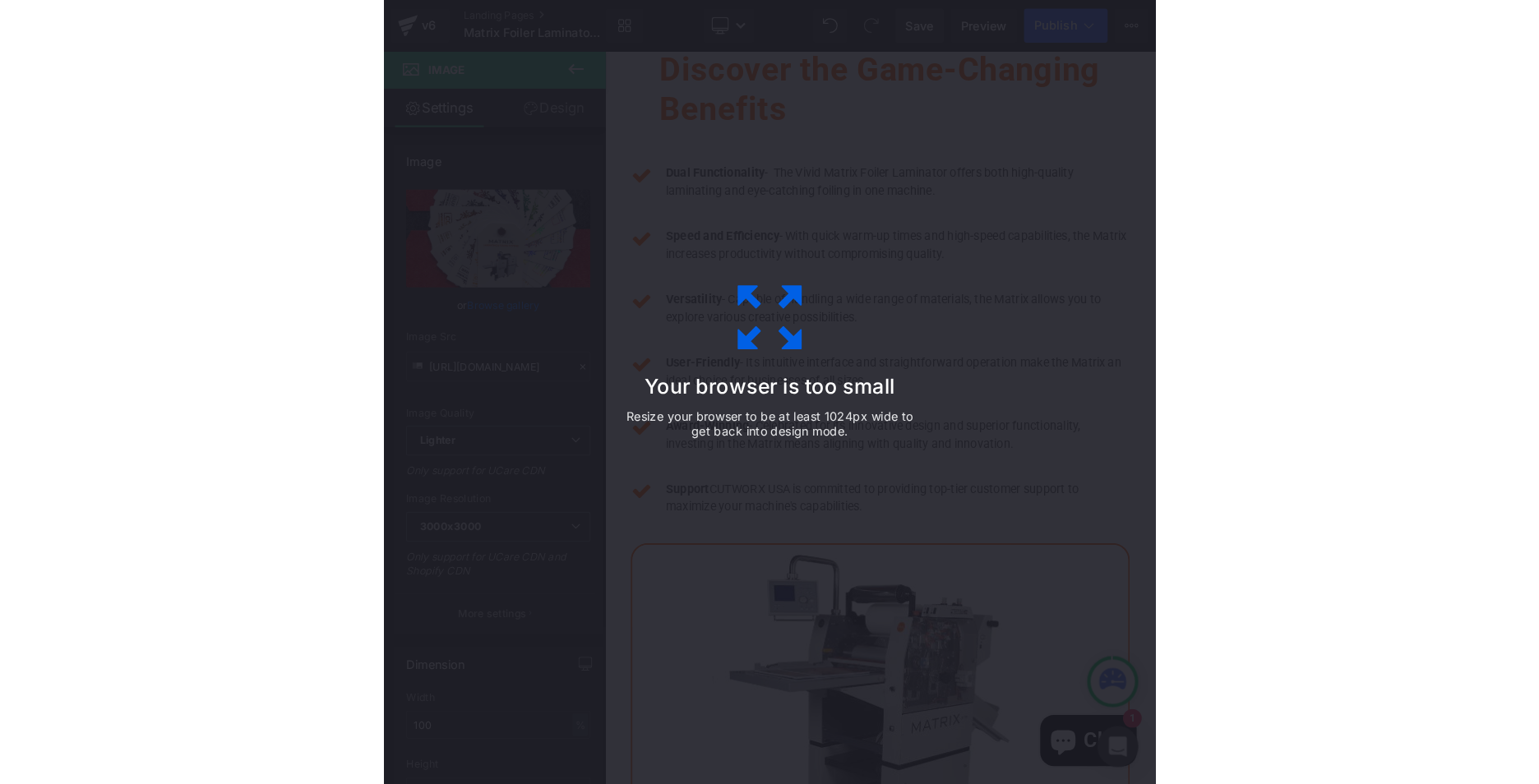
scroll to position [644, 0]
